Goal: Information Seeking & Learning: Check status

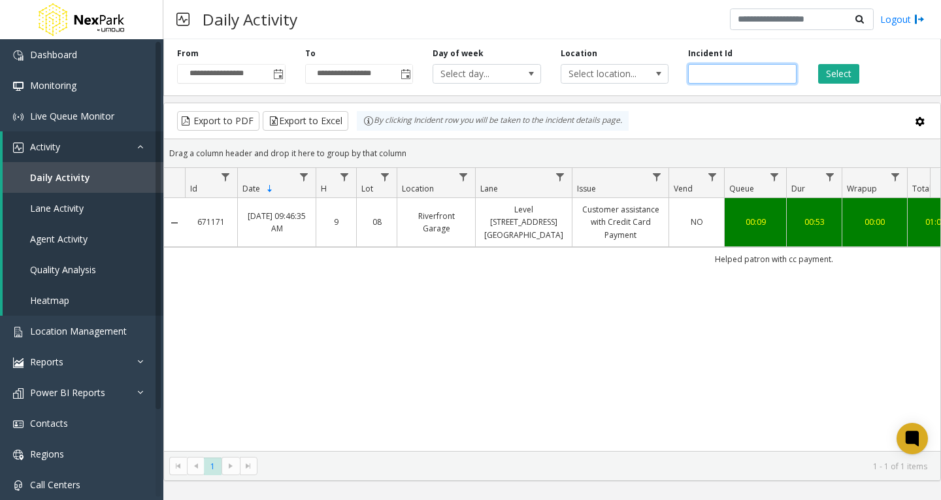
scroll to position [0, 385]
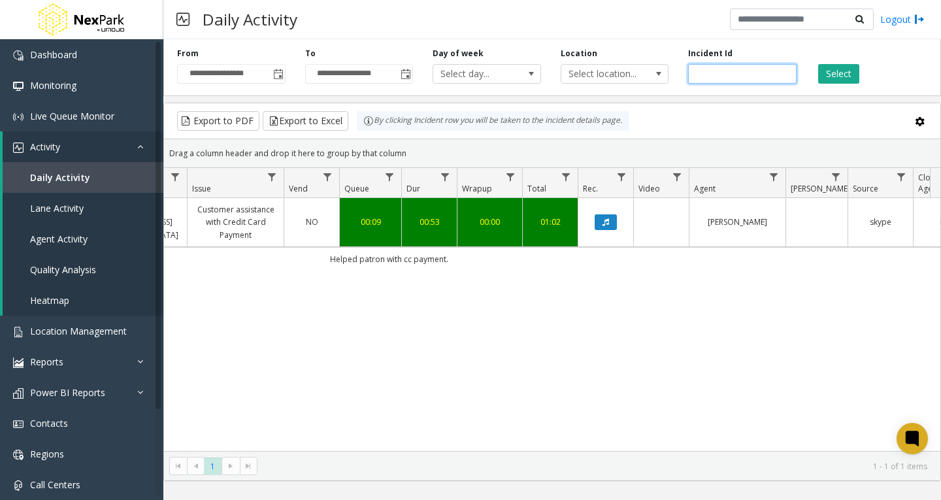
drag, startPoint x: 685, startPoint y: 74, endPoint x: 658, endPoint y: 74, distance: 26.8
click at [658, 74] on div "**********" at bounding box center [551, 65] width 777 height 62
paste input "number"
click at [828, 76] on button "Select" at bounding box center [838, 74] width 41 height 20
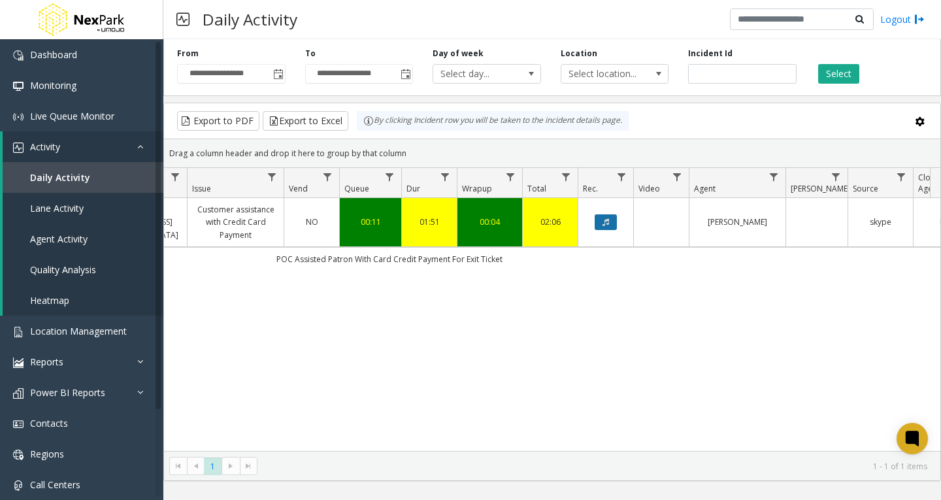
click at [607, 223] on icon "Data table" at bounding box center [605, 222] width 7 height 8
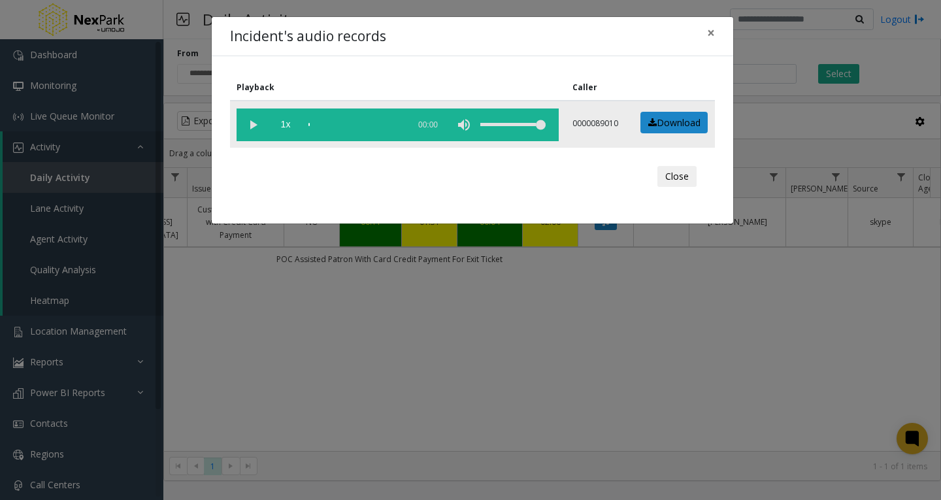
click at [248, 122] on vg-play-pause at bounding box center [252, 124] width 33 height 33
click at [707, 31] on span "×" at bounding box center [711, 33] width 8 height 18
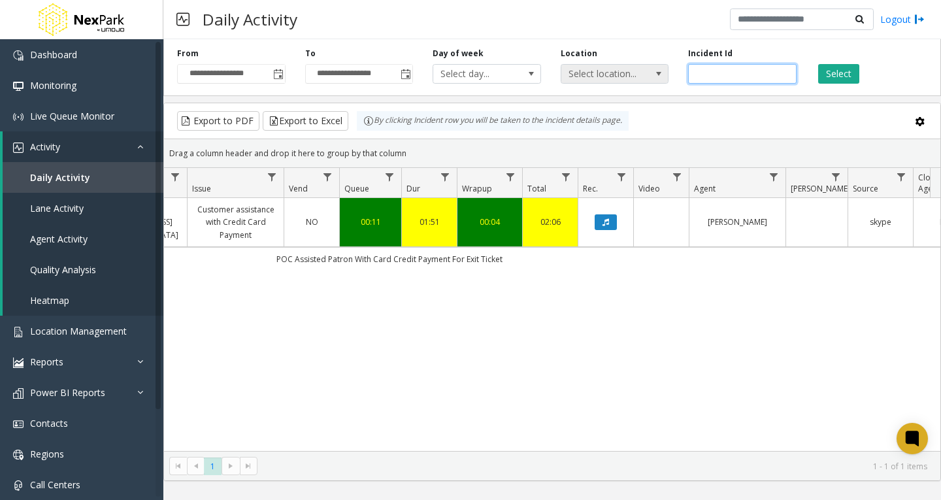
drag, startPoint x: 730, startPoint y: 71, endPoint x: 647, endPoint y: 71, distance: 82.3
click at [647, 71] on div "**********" at bounding box center [551, 65] width 777 height 62
paste input "number"
click at [837, 73] on button "Select" at bounding box center [838, 74] width 41 height 20
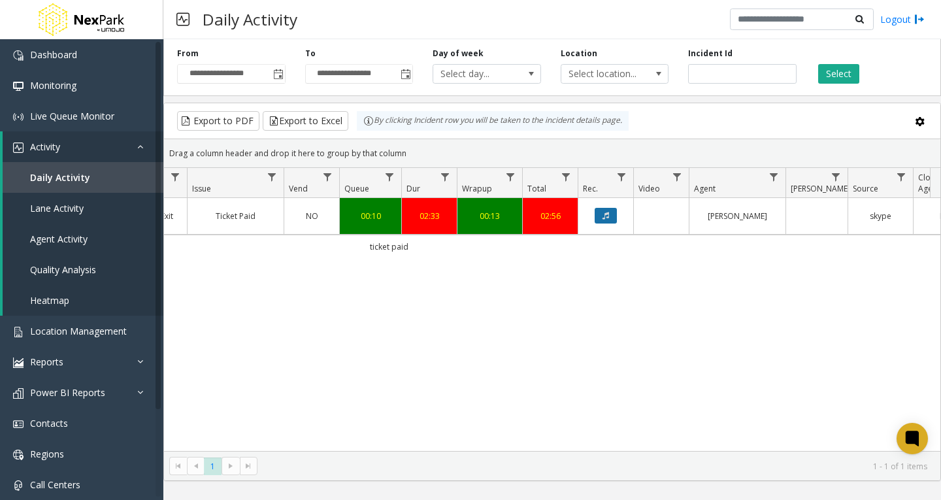
click at [605, 212] on icon "Data table" at bounding box center [605, 216] width 7 height 8
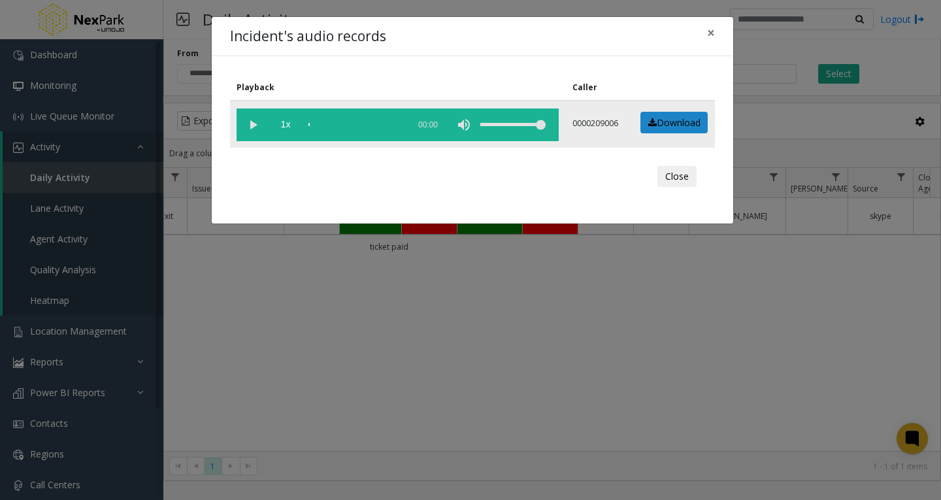
click at [251, 119] on vg-play-pause at bounding box center [252, 124] width 33 height 33
click at [310, 122] on div "scrub bar" at bounding box center [354, 124] width 93 height 33
click at [713, 37] on span "×" at bounding box center [711, 33] width 8 height 18
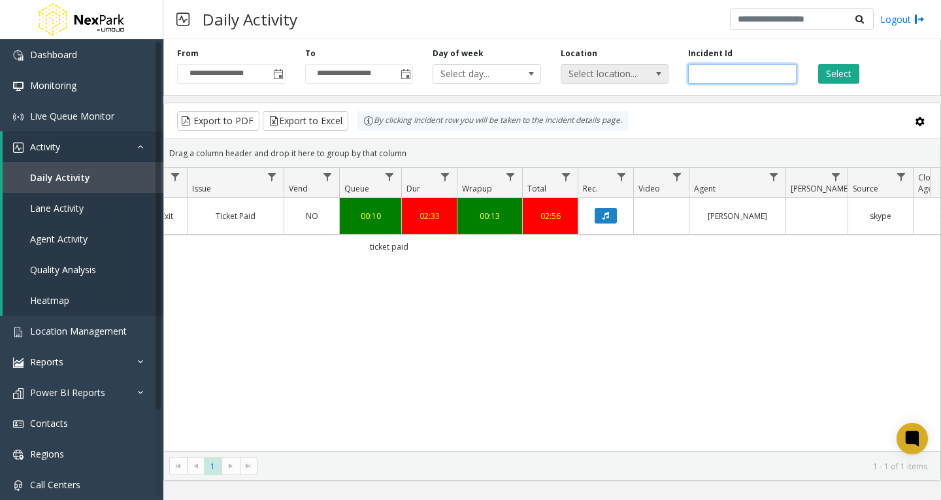
drag, startPoint x: 724, startPoint y: 70, endPoint x: 634, endPoint y: 74, distance: 90.3
click at [634, 74] on div "**********" at bounding box center [551, 65] width 777 height 62
paste input "number"
click at [834, 71] on button "Select" at bounding box center [838, 74] width 41 height 20
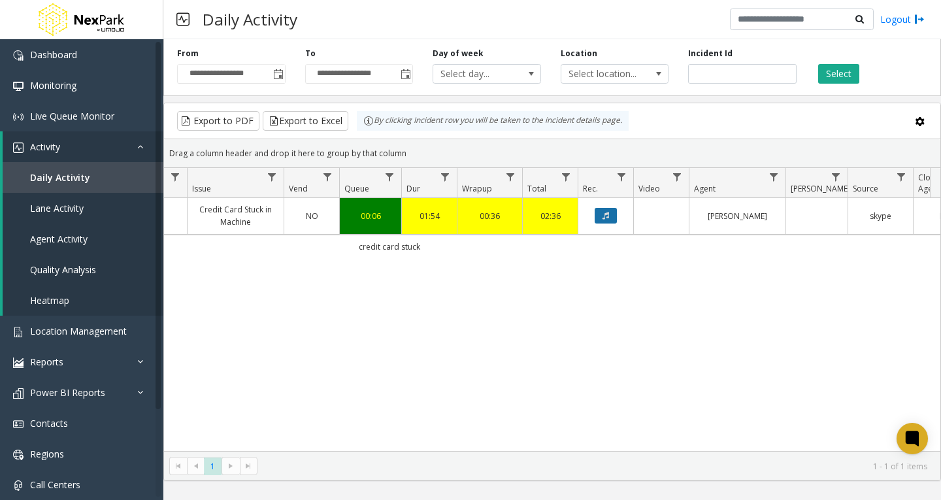
click at [604, 216] on icon "Data table" at bounding box center [605, 216] width 7 height 8
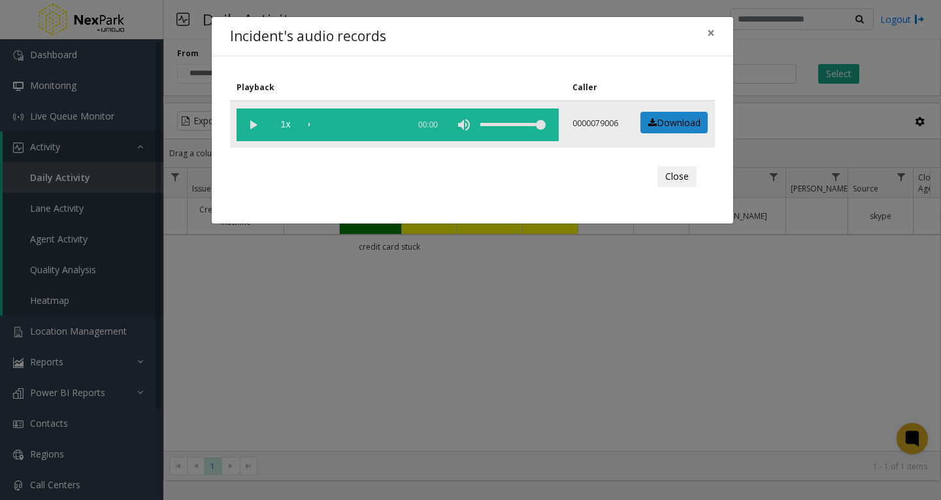
click at [255, 129] on vg-play-pause at bounding box center [252, 124] width 33 height 33
click at [715, 34] on button "×" at bounding box center [711, 33] width 26 height 32
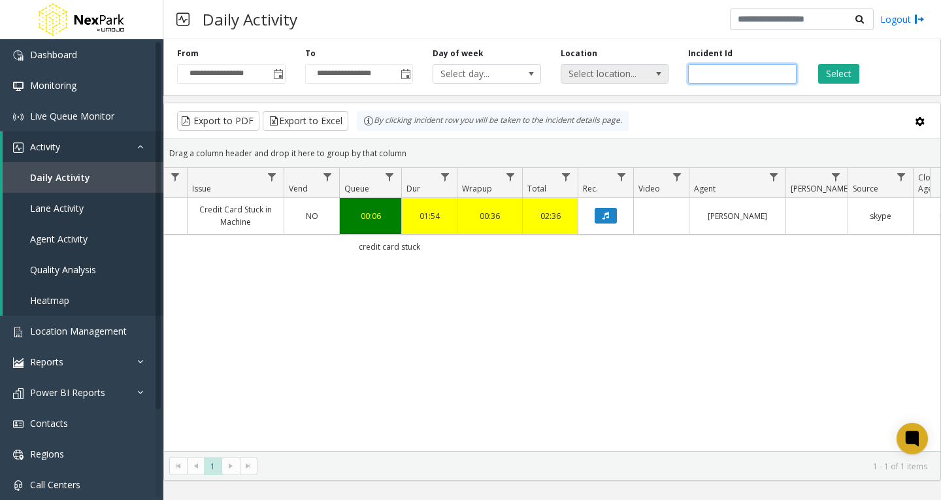
drag, startPoint x: 722, startPoint y: 74, endPoint x: 607, endPoint y: 74, distance: 115.6
click at [607, 74] on div "**********" at bounding box center [551, 65] width 777 height 62
paste input "number"
click at [821, 73] on button "Select" at bounding box center [838, 74] width 41 height 20
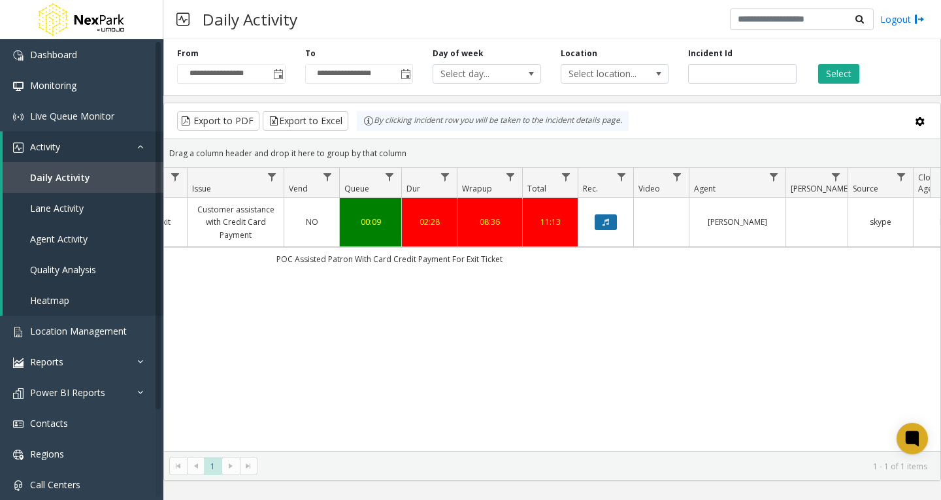
click at [601, 222] on button "Data table" at bounding box center [605, 222] width 22 height 16
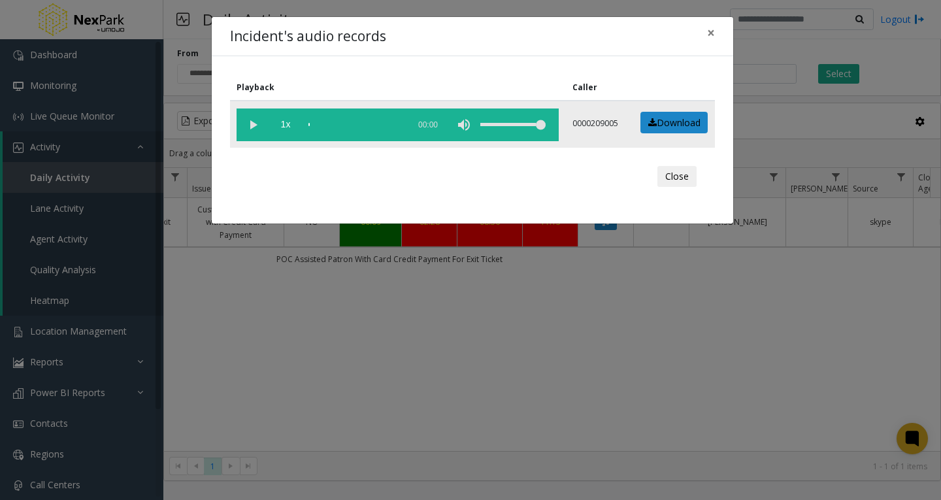
click at [257, 127] on vg-play-pause at bounding box center [252, 124] width 33 height 33
click at [713, 35] on span "×" at bounding box center [711, 33] width 8 height 18
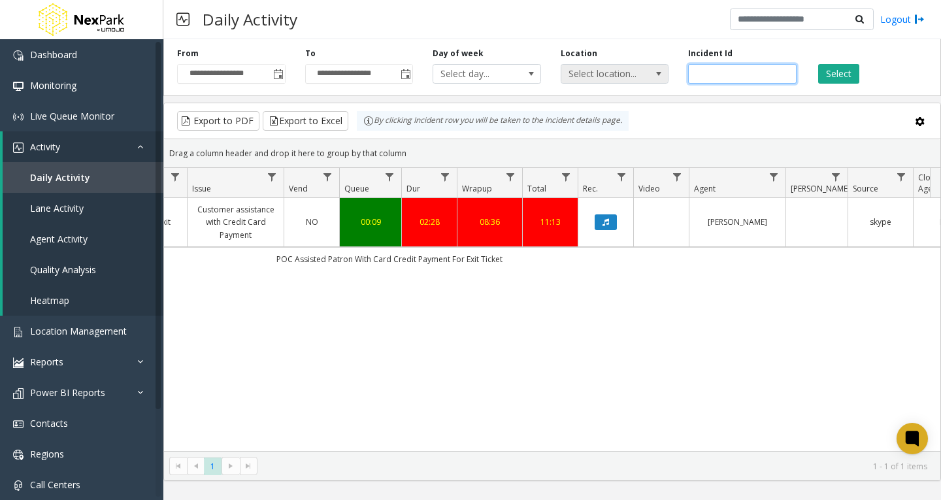
drag, startPoint x: 721, startPoint y: 76, endPoint x: 616, endPoint y: 78, distance: 105.2
click at [616, 78] on div "**********" at bounding box center [551, 65] width 777 height 62
paste input "number"
click at [842, 75] on button "Select" at bounding box center [838, 74] width 41 height 20
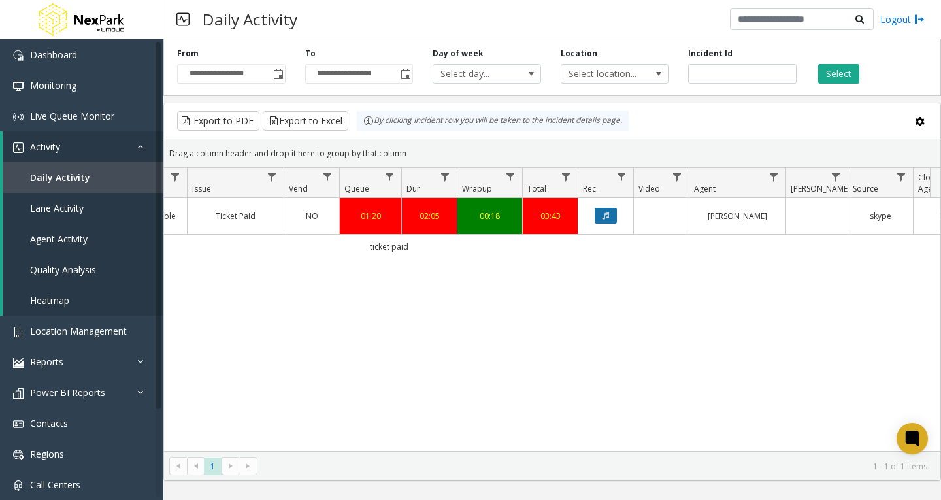
click at [600, 214] on button "Data table" at bounding box center [605, 216] width 22 height 16
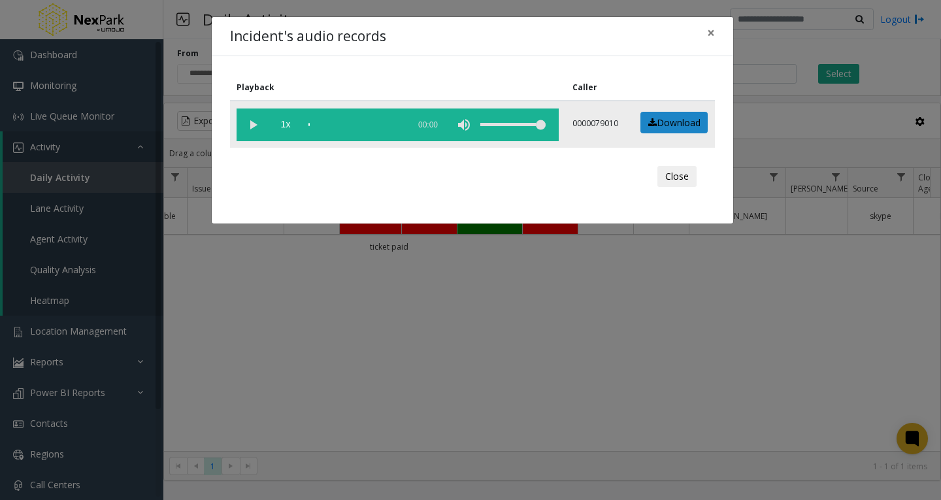
click at [253, 123] on vg-play-pause at bounding box center [252, 124] width 33 height 33
click at [263, 115] on vg-play-pause at bounding box center [252, 124] width 33 height 33
click at [250, 125] on vg-play-pause at bounding box center [252, 124] width 33 height 33
click at [256, 123] on vg-play-pause at bounding box center [252, 124] width 33 height 33
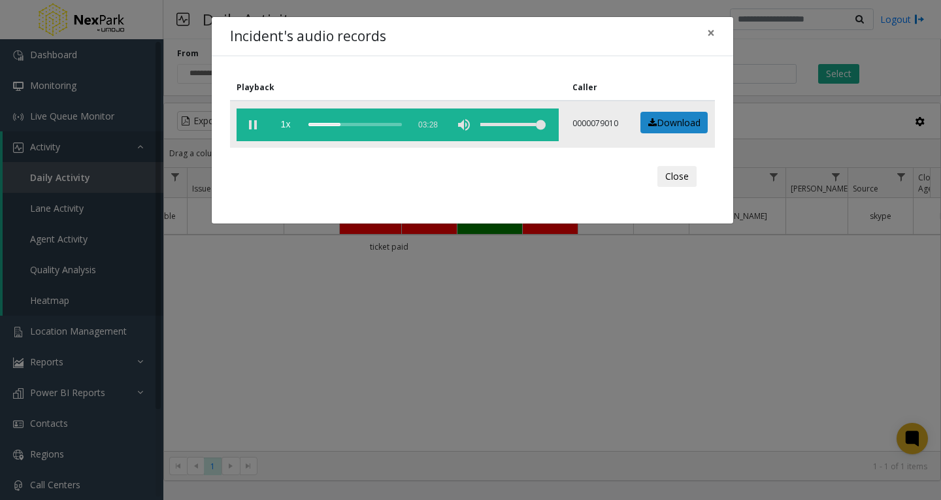
click at [349, 123] on div "scrub bar" at bounding box center [354, 124] width 93 height 33
click at [345, 123] on div "scrub bar" at bounding box center [354, 124] width 93 height 33
click at [250, 123] on vg-play-pause at bounding box center [252, 124] width 33 height 33
click at [251, 126] on vg-play-pause at bounding box center [252, 124] width 33 height 33
click at [251, 131] on vg-play-pause at bounding box center [252, 124] width 33 height 33
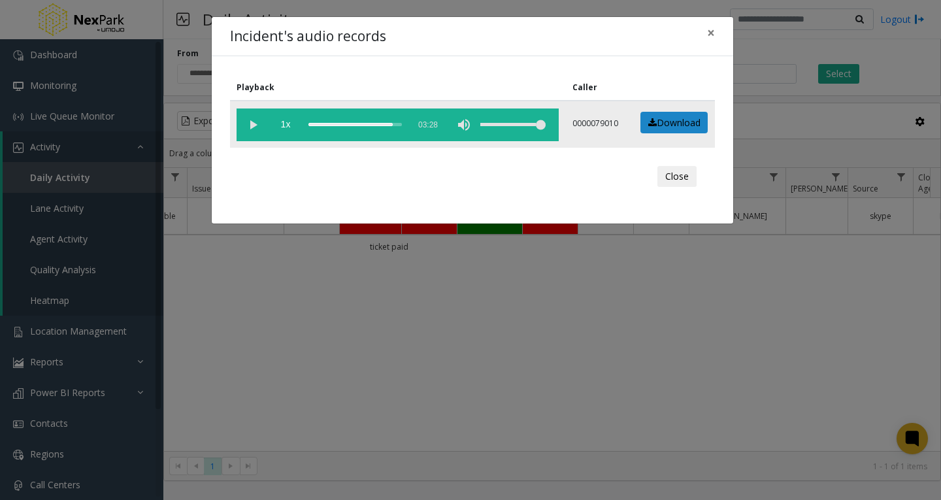
click at [251, 131] on vg-play-pause at bounding box center [252, 124] width 33 height 33
click at [709, 35] on span "×" at bounding box center [711, 33] width 8 height 18
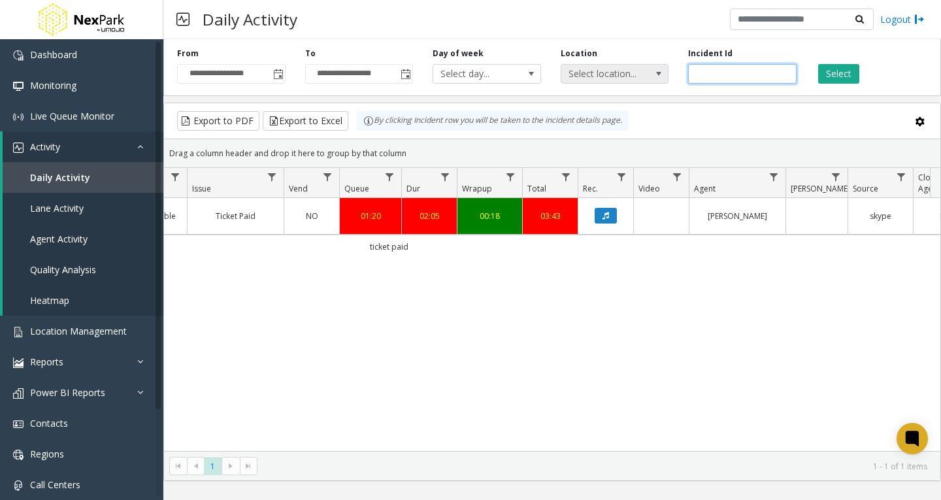
drag, startPoint x: 740, startPoint y: 71, endPoint x: 631, endPoint y: 73, distance: 109.1
click at [631, 73] on div "**********" at bounding box center [551, 65] width 777 height 62
paste input "number"
type input "******"
click at [839, 74] on button "Select" at bounding box center [838, 74] width 41 height 20
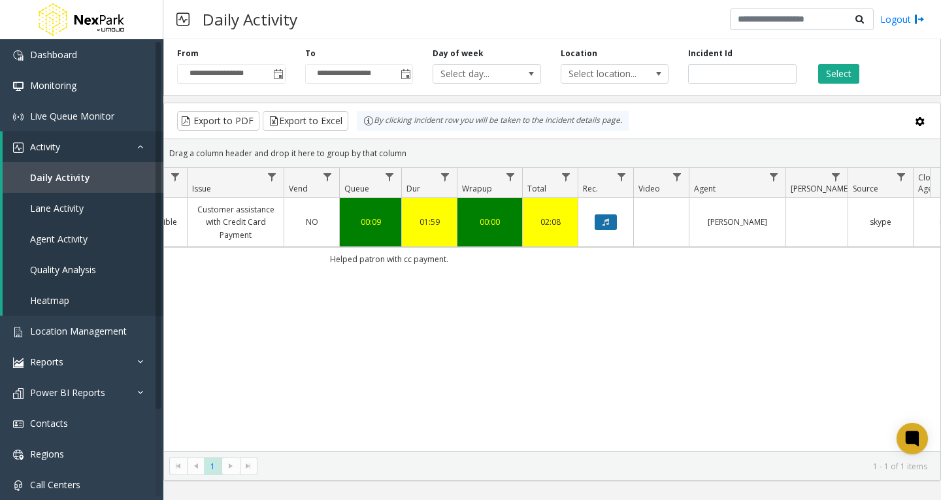
click at [603, 219] on icon "Data table" at bounding box center [605, 222] width 7 height 8
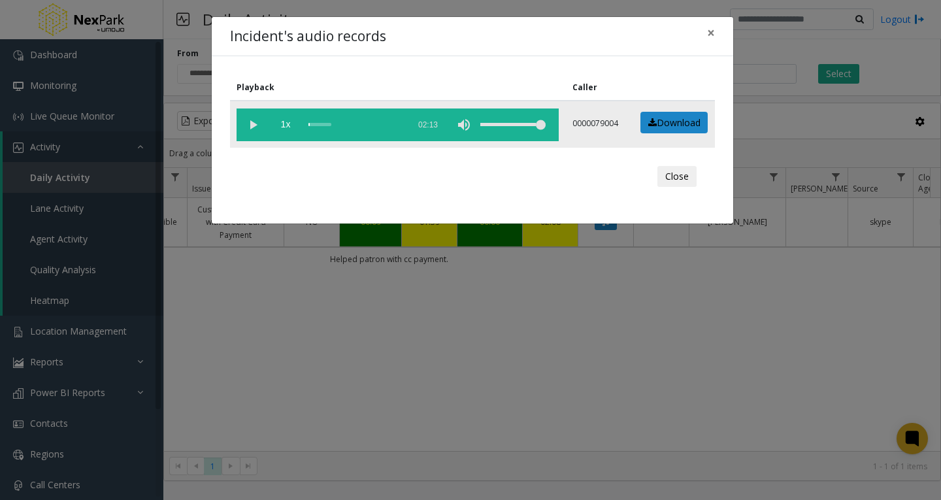
click at [254, 124] on vg-play-pause at bounding box center [252, 124] width 33 height 33
click at [716, 29] on button "×" at bounding box center [711, 33] width 26 height 32
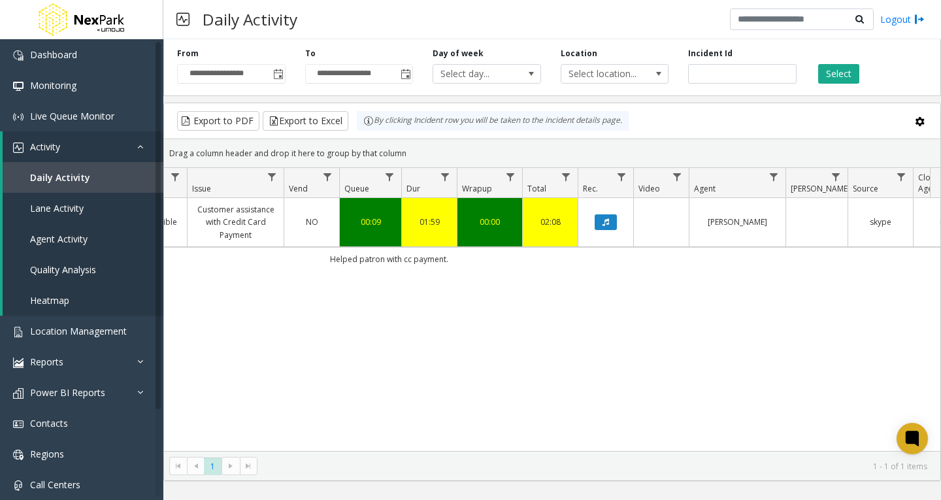
click at [770, 321] on div "671179 [DATE] 09:55:41 AM 9 07 Omni Garage 3rd St Exit Reversible Customer assi…" at bounding box center [552, 324] width 776 height 253
drag, startPoint x: 753, startPoint y: 365, endPoint x: 731, endPoint y: 349, distance: 26.7
click at [753, 365] on div "671179 [DATE] 09:55:41 AM 9 07 Omni Garage 3rd St Exit Reversible Customer assi…" at bounding box center [552, 324] width 776 height 253
drag, startPoint x: 730, startPoint y: 74, endPoint x: 672, endPoint y: 80, distance: 57.7
click at [658, 78] on div "**********" at bounding box center [551, 65] width 777 height 62
